Goal: Information Seeking & Learning: Find specific page/section

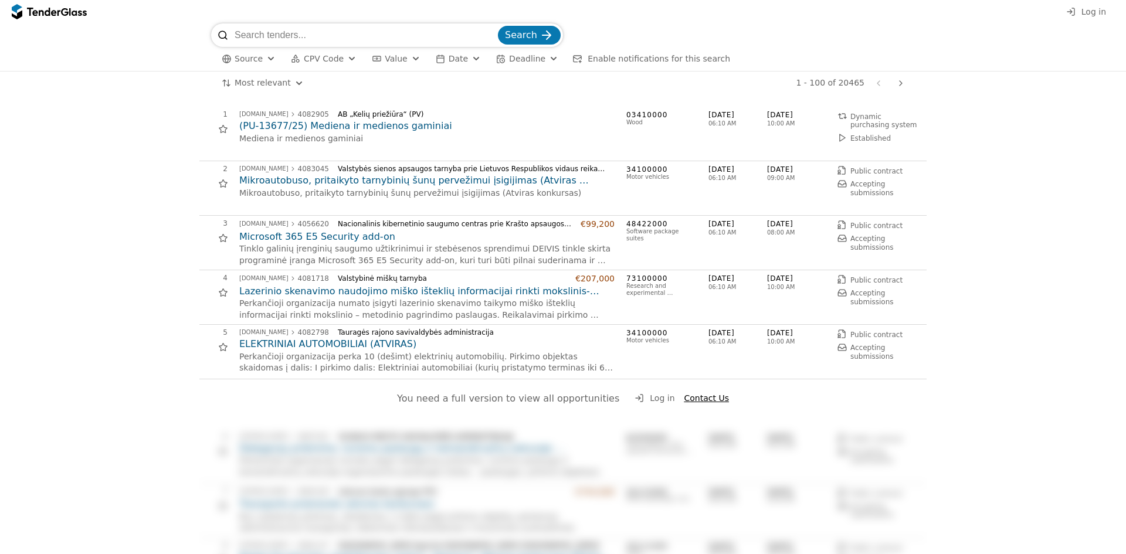
click at [466, 60] on div "button" at bounding box center [476, 59] width 42 height 40
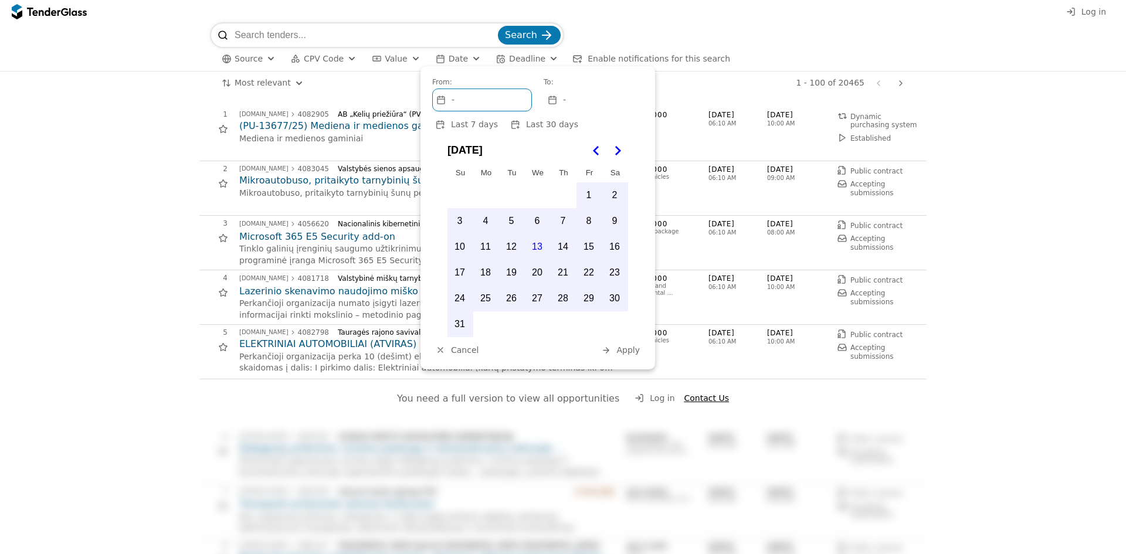
click at [466, 60] on div "button" at bounding box center [476, 59] width 42 height 40
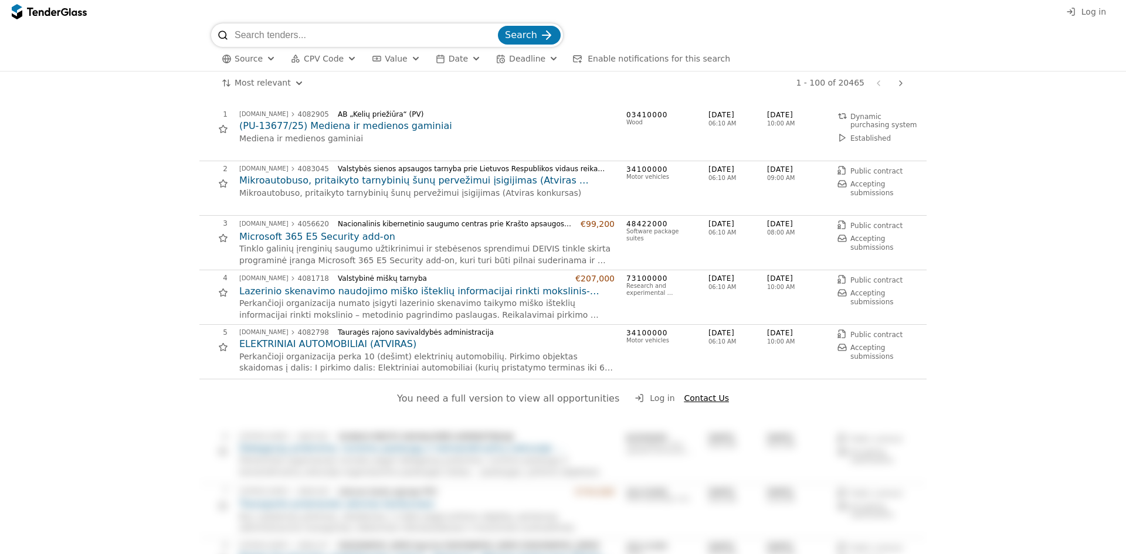
click at [534, 58] on div "button" at bounding box center [554, 59] width 42 height 40
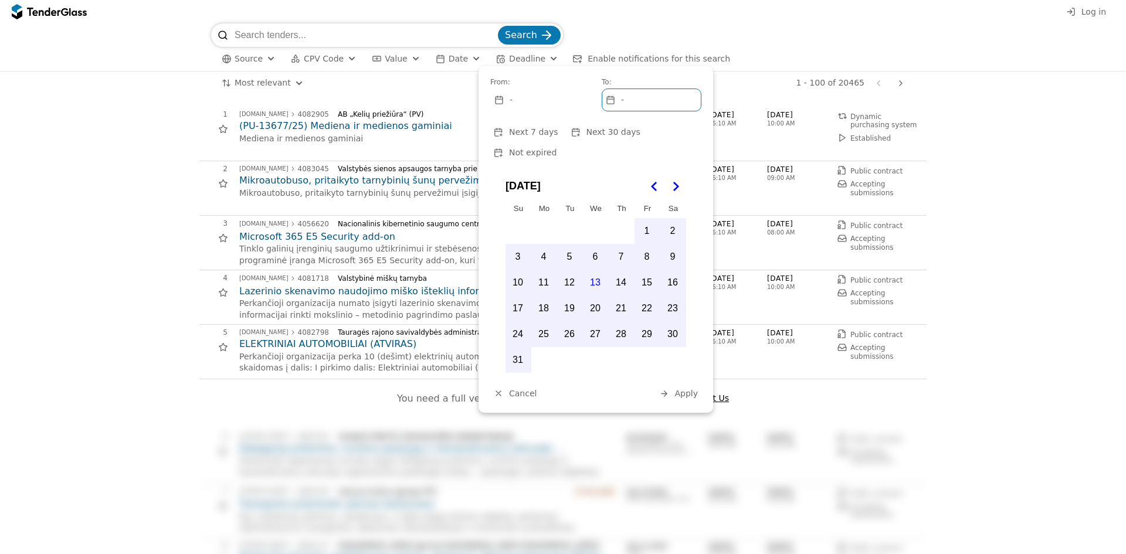
click at [534, 58] on div "button" at bounding box center [554, 59] width 42 height 40
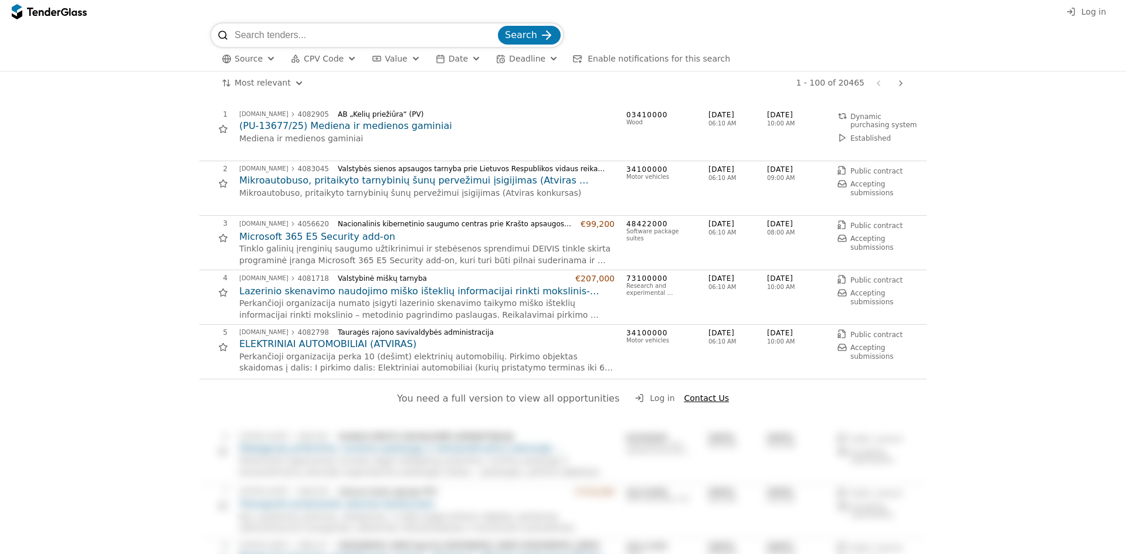
click at [527, 57] on span "Deadline" at bounding box center [527, 58] width 36 height 9
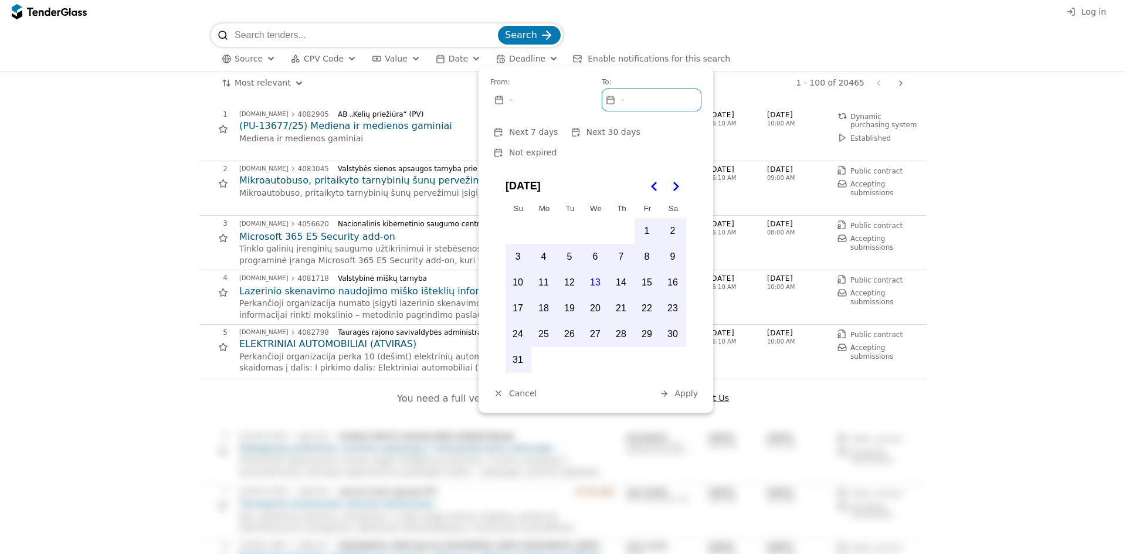
click at [681, 180] on icon "Go to the Next Month" at bounding box center [676, 187] width 14 height 14
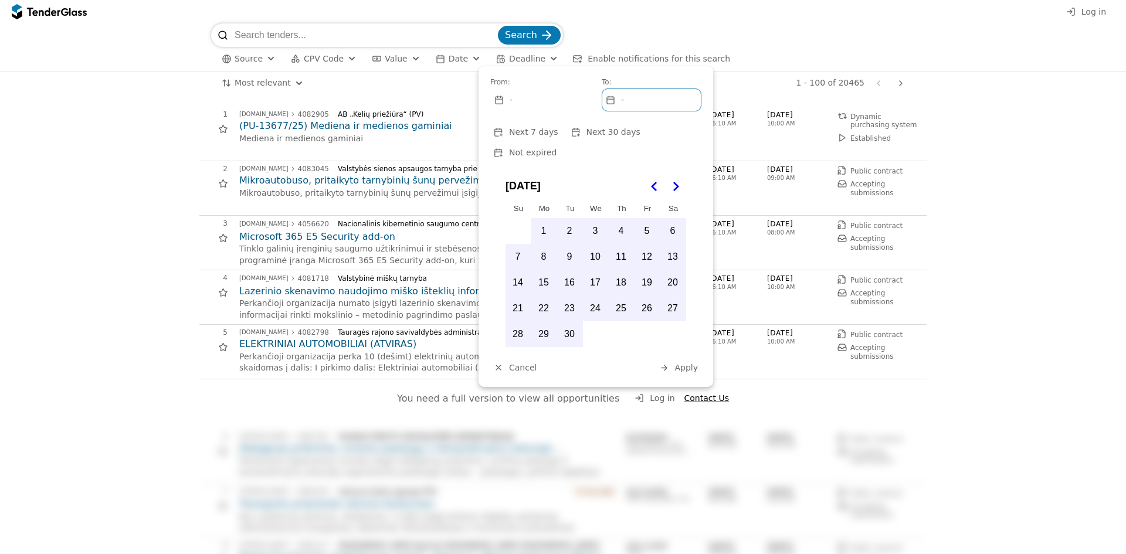
click at [679, 180] on icon "Go to the Next Month" at bounding box center [676, 187] width 14 height 14
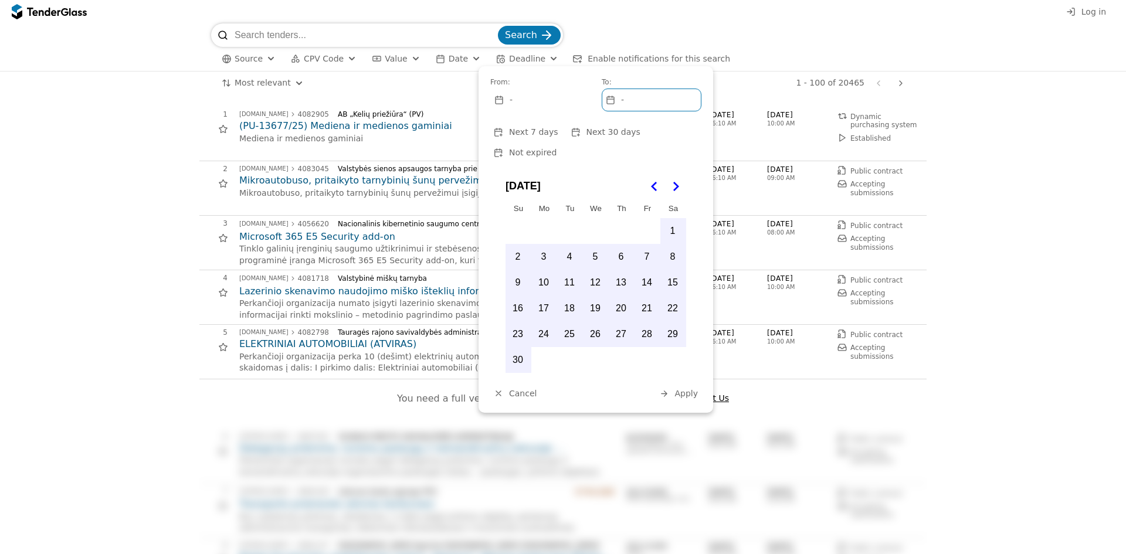
click at [675, 180] on icon "Go to the Next Month" at bounding box center [676, 187] width 14 height 14
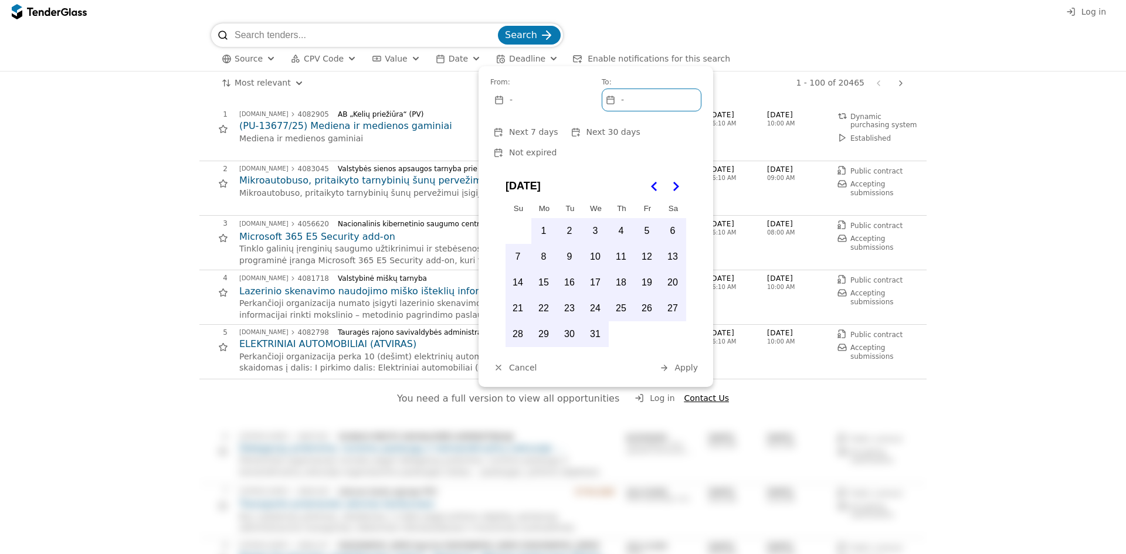
click at [597, 322] on button "31" at bounding box center [595, 334] width 25 height 25
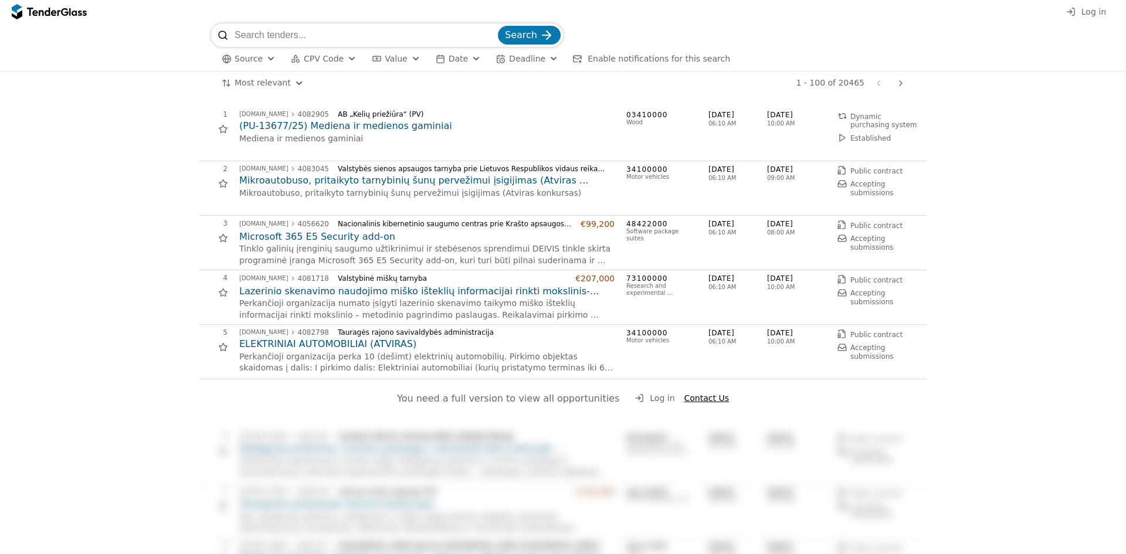
click at [687, 40] on div "Search" at bounding box center [563, 34] width 704 height 23
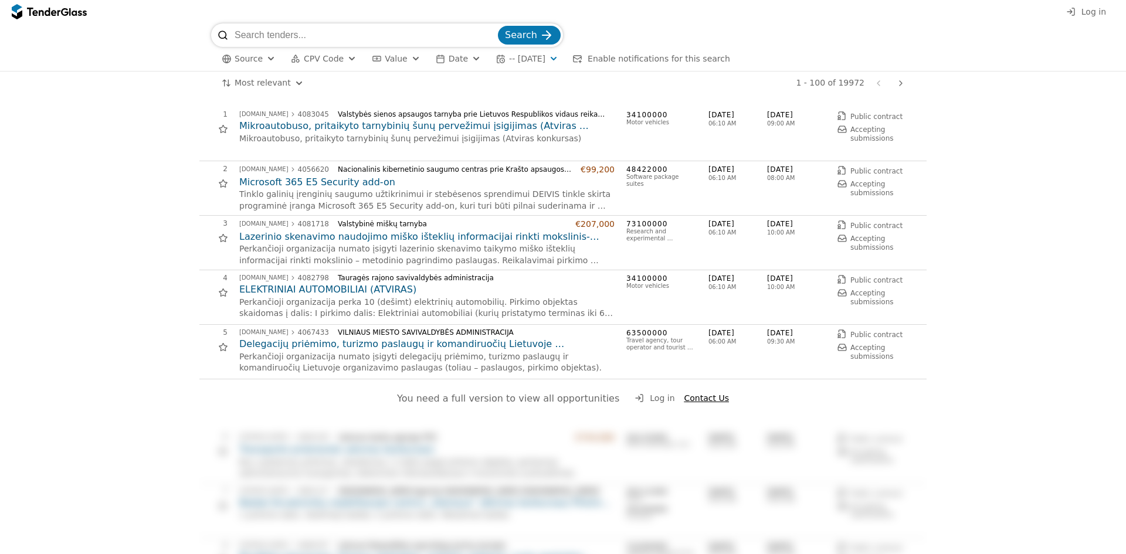
click at [333, 31] on input "search" at bounding box center [365, 34] width 261 height 23
type input "I"
type input "KOLOKACIJA"
click at [538, 38] on button "Search" at bounding box center [529, 35] width 63 height 19
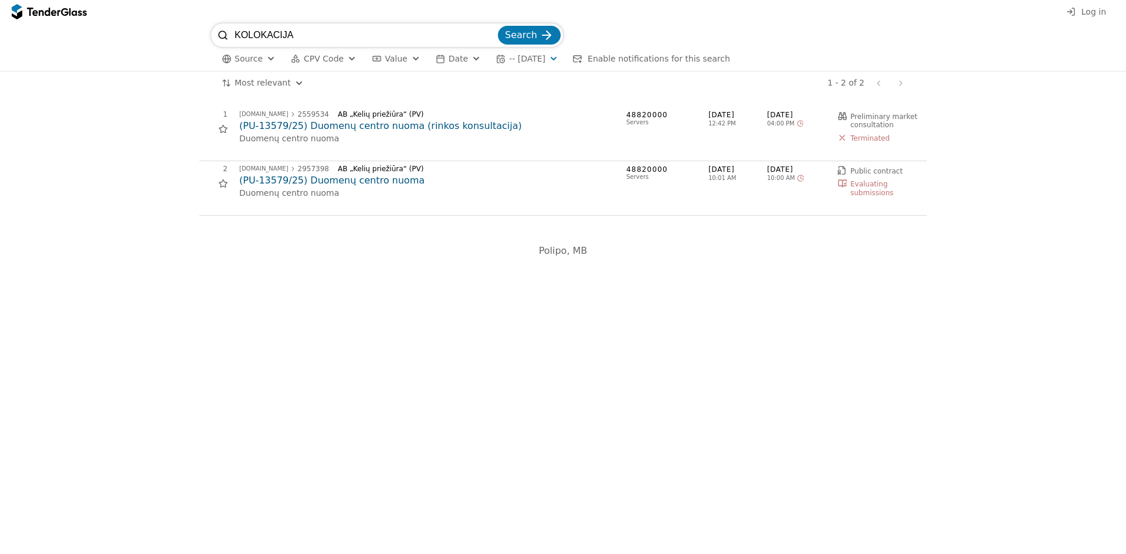
click at [405, 60] on div "button" at bounding box center [416, 59] width 42 height 40
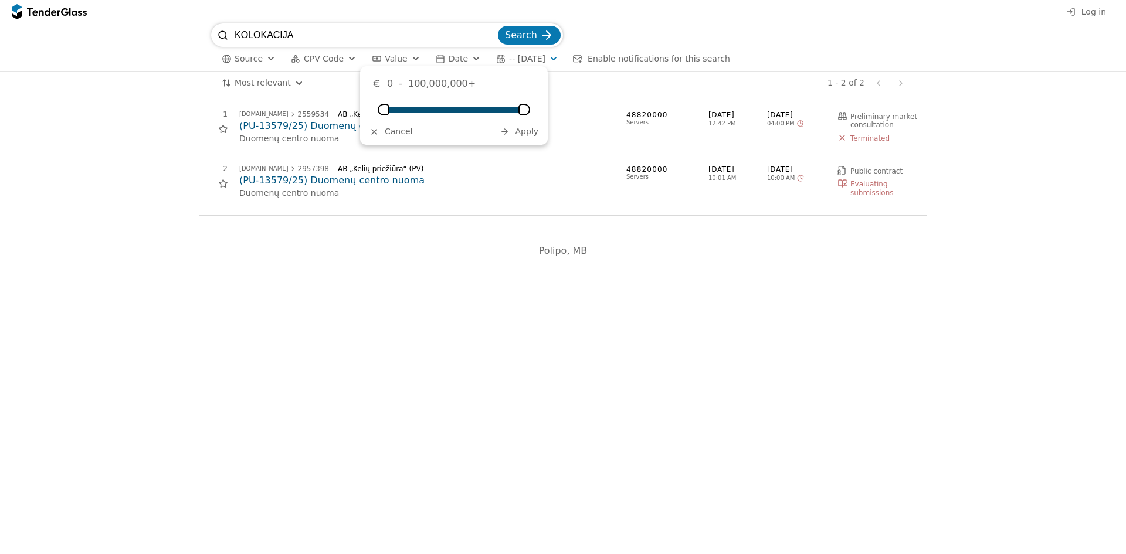
click at [405, 60] on div "button" at bounding box center [416, 59] width 42 height 40
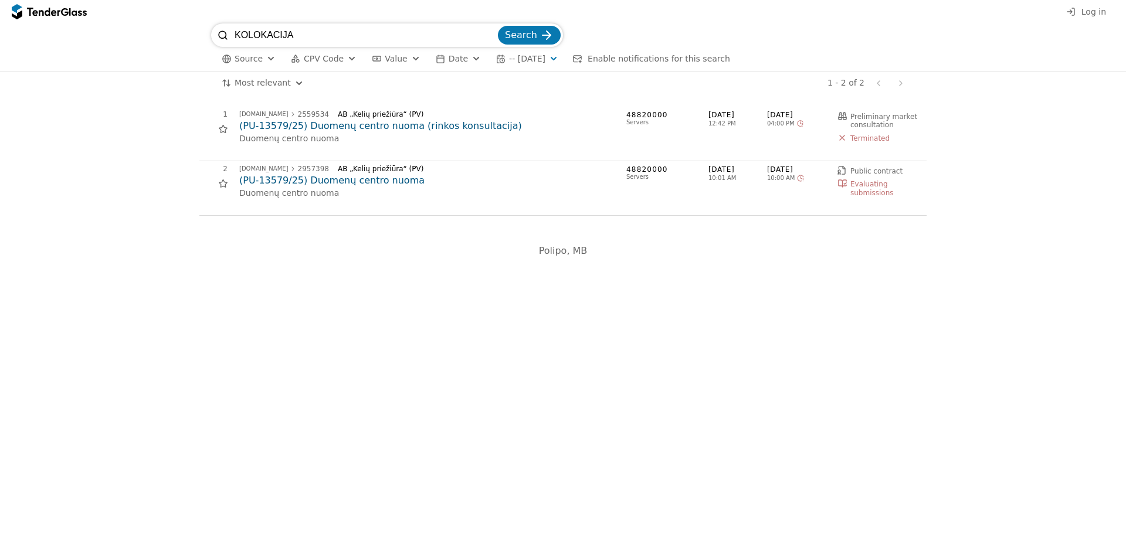
click at [341, 56] on div "button" at bounding box center [352, 59] width 42 height 40
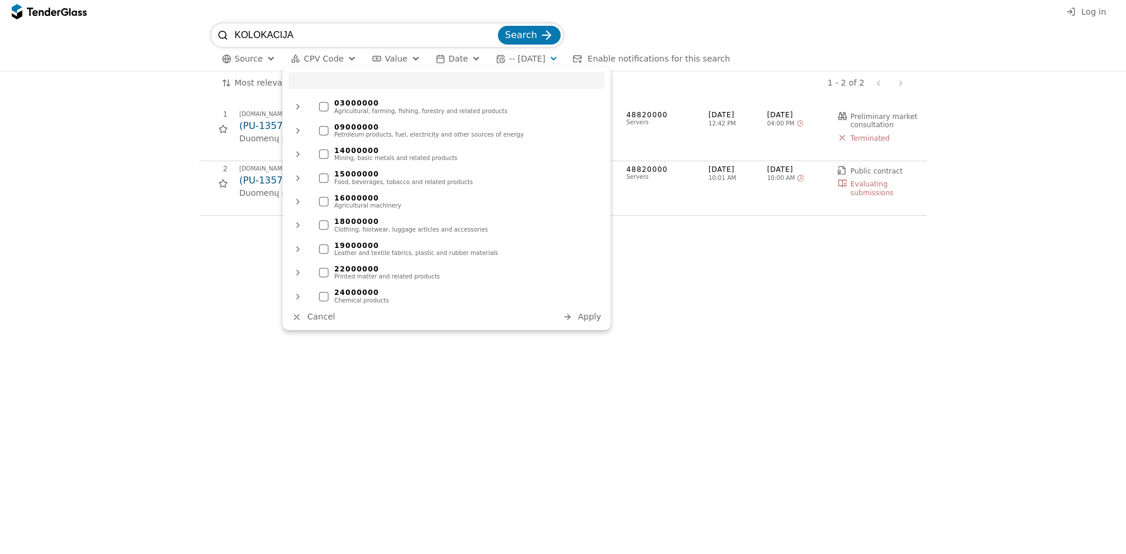
click at [341, 56] on div "button" at bounding box center [352, 59] width 42 height 40
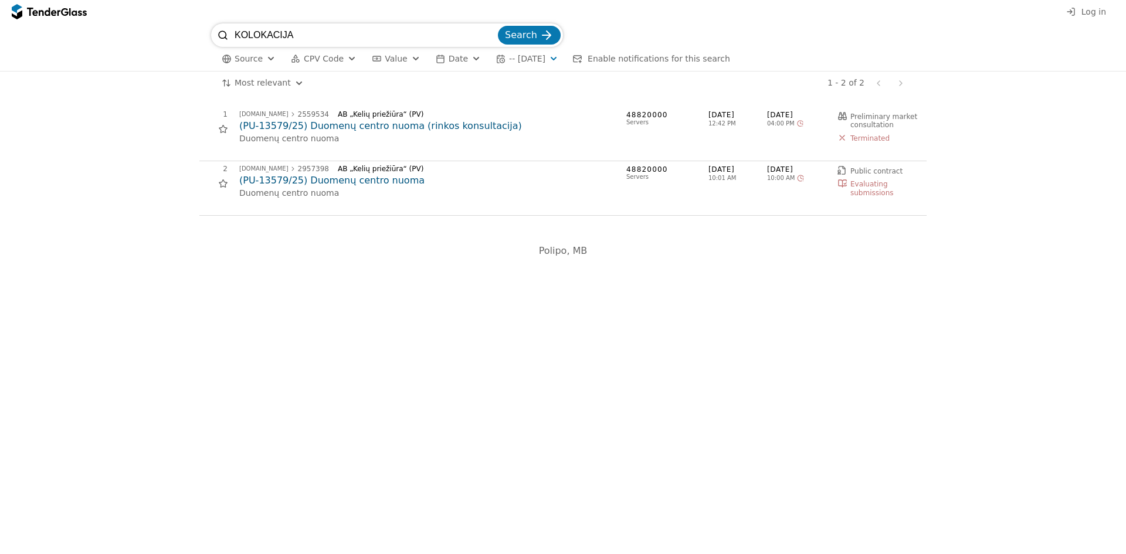
click at [262, 57] on button "Source" at bounding box center [248, 59] width 63 height 15
